Goal: Task Accomplishment & Management: Complete application form

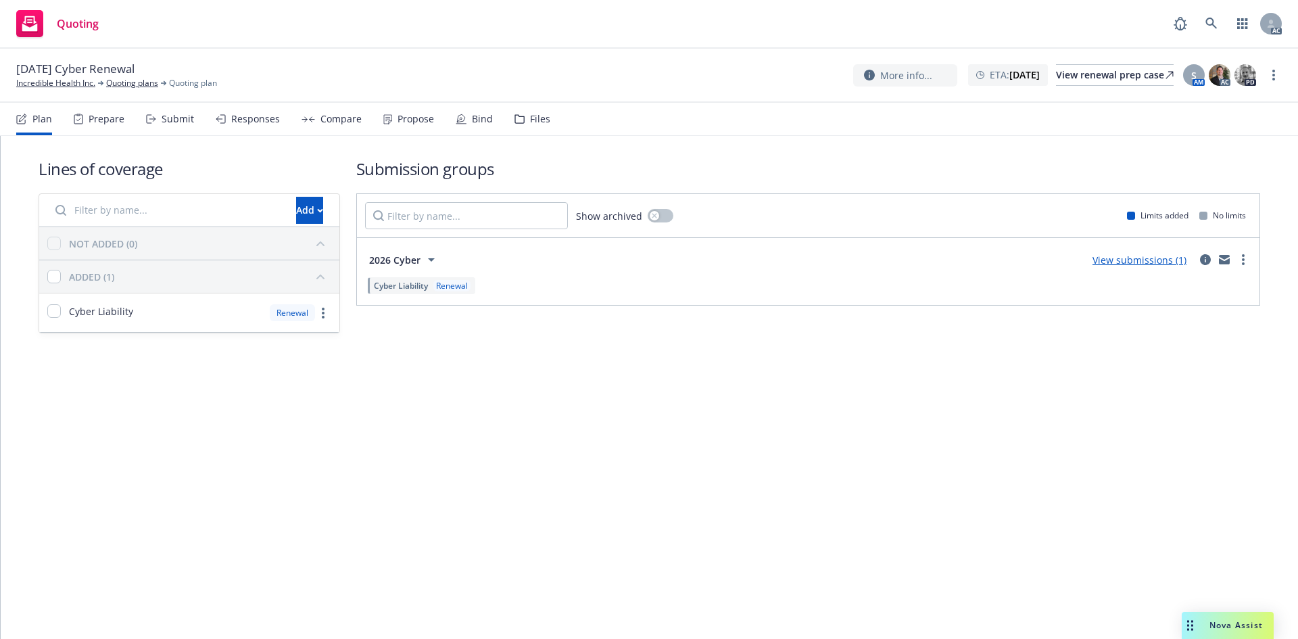
click at [176, 114] on div "Submit" at bounding box center [178, 119] width 32 height 11
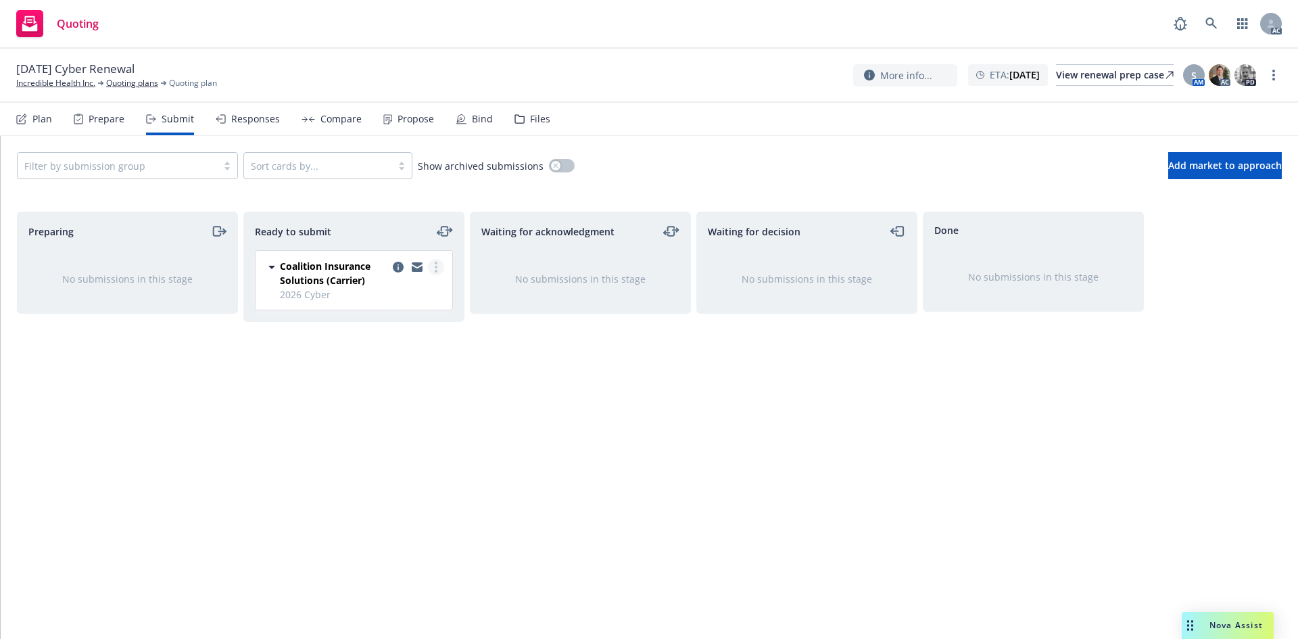
click at [435, 262] on icon "more" at bounding box center [436, 267] width 3 height 11
click at [410, 317] on span "Log acknowledgement" at bounding box center [374, 321] width 133 height 13
